Goal: Task Accomplishment & Management: Manage account settings

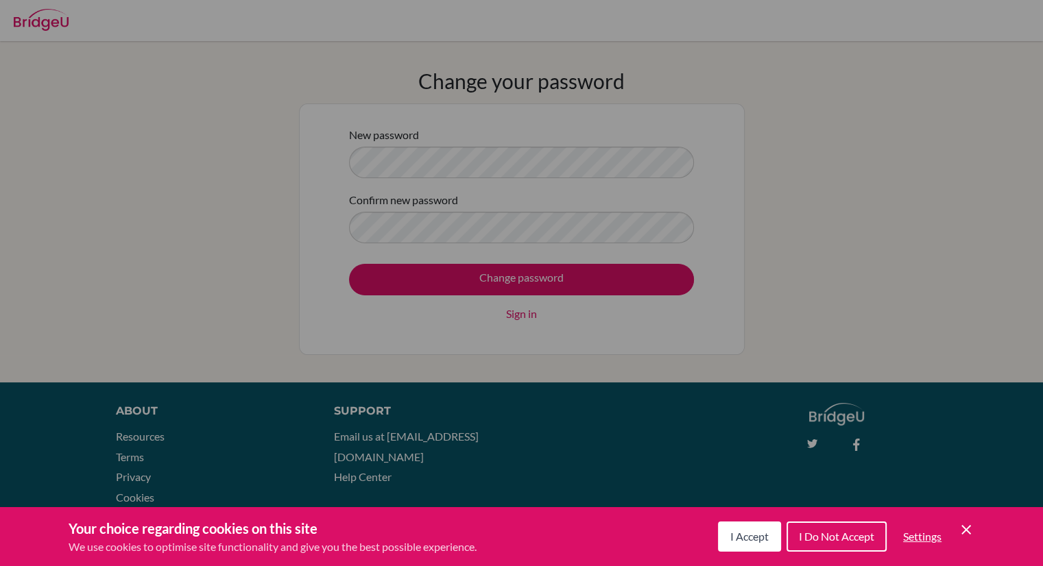
click at [754, 546] on button "I Accept" at bounding box center [749, 537] width 63 height 30
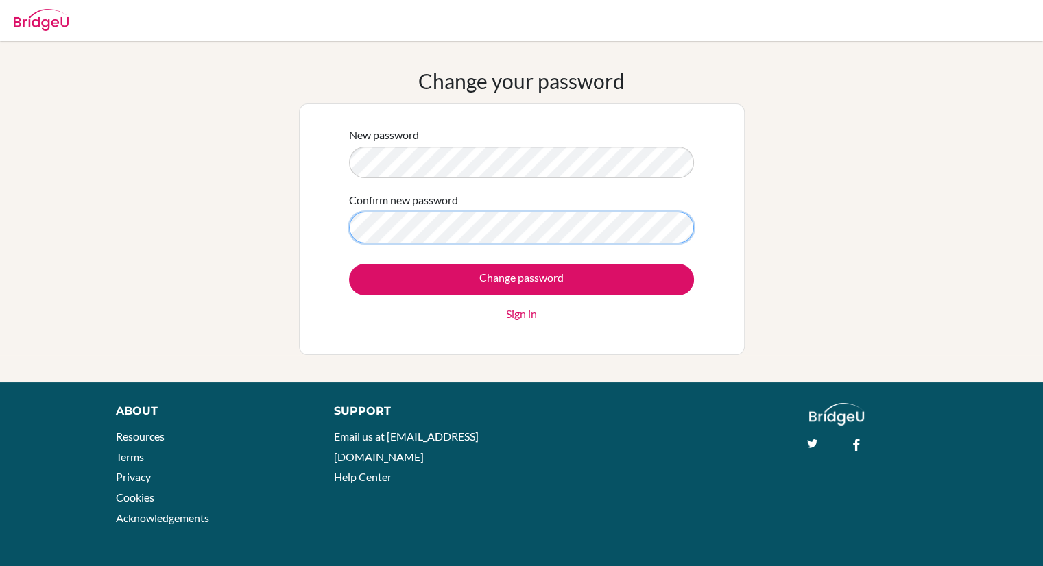
click at [349, 264] on input "Change password" at bounding box center [521, 280] width 345 height 32
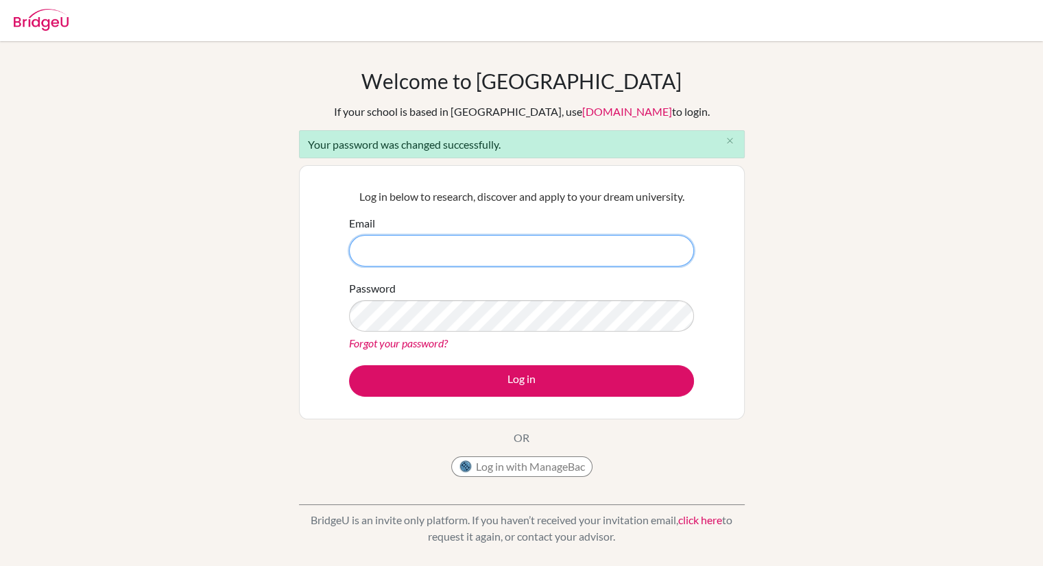
paste input "[EMAIL_ADDRESS][PERSON_NAME][DOMAIN_NAME]!"
type input "[EMAIL_ADDRESS][PERSON_NAME][DOMAIN_NAME]"
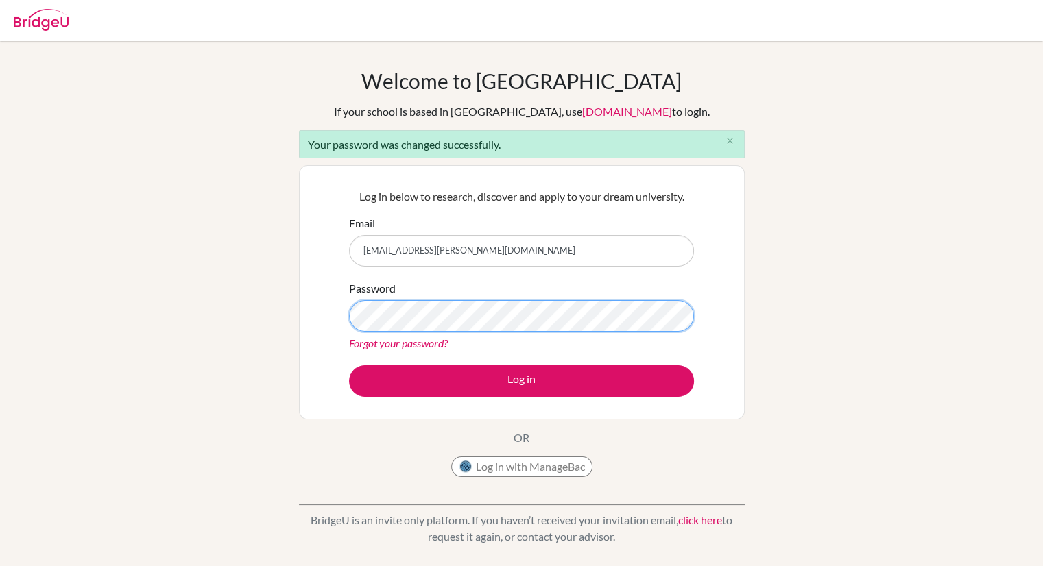
click at [349, 365] on button "Log in" at bounding box center [521, 381] width 345 height 32
